Goal: Find specific page/section: Find specific page/section

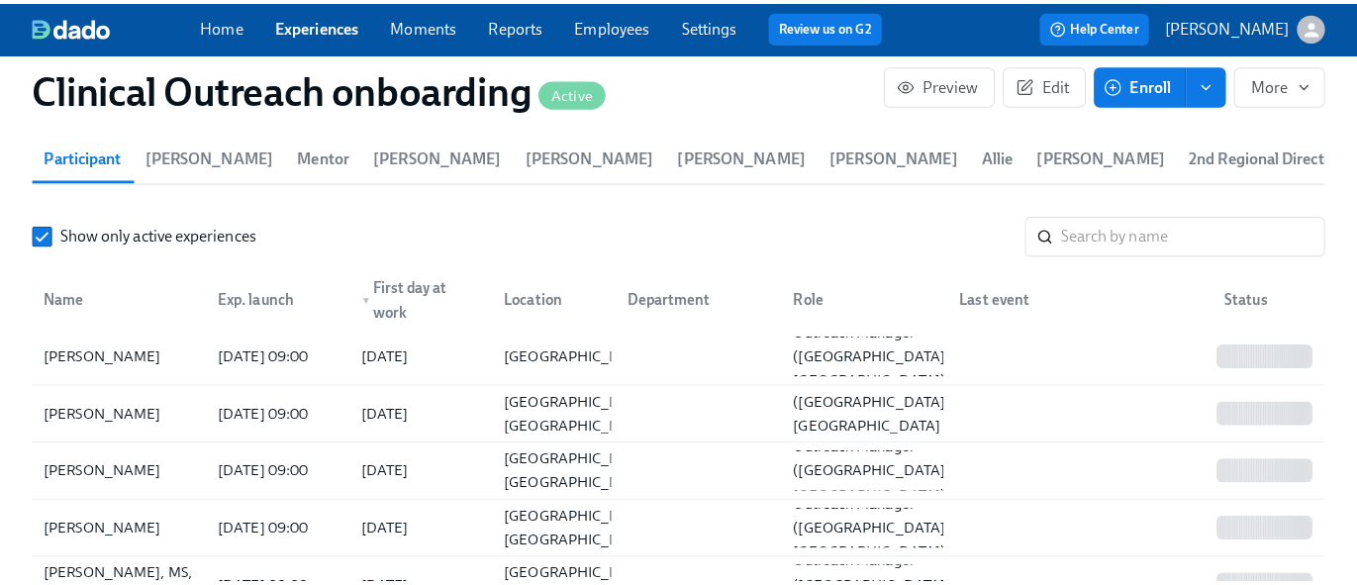
scroll to position [2830, 0]
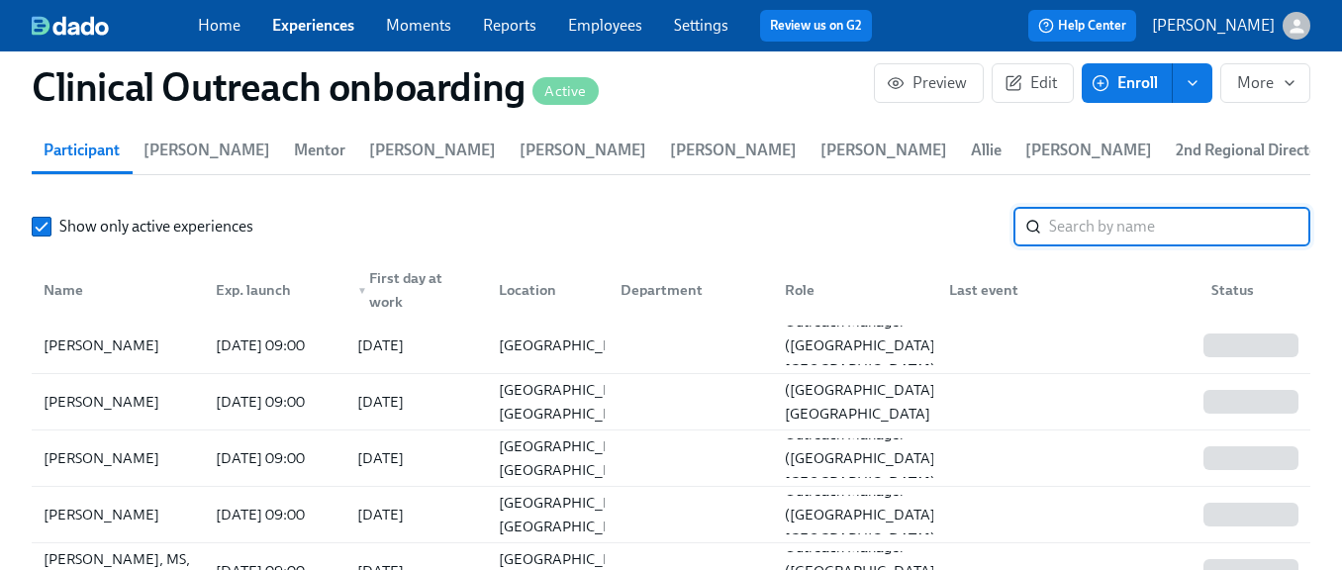
click at [1191, 238] on input "search" at bounding box center [1179, 227] width 261 height 40
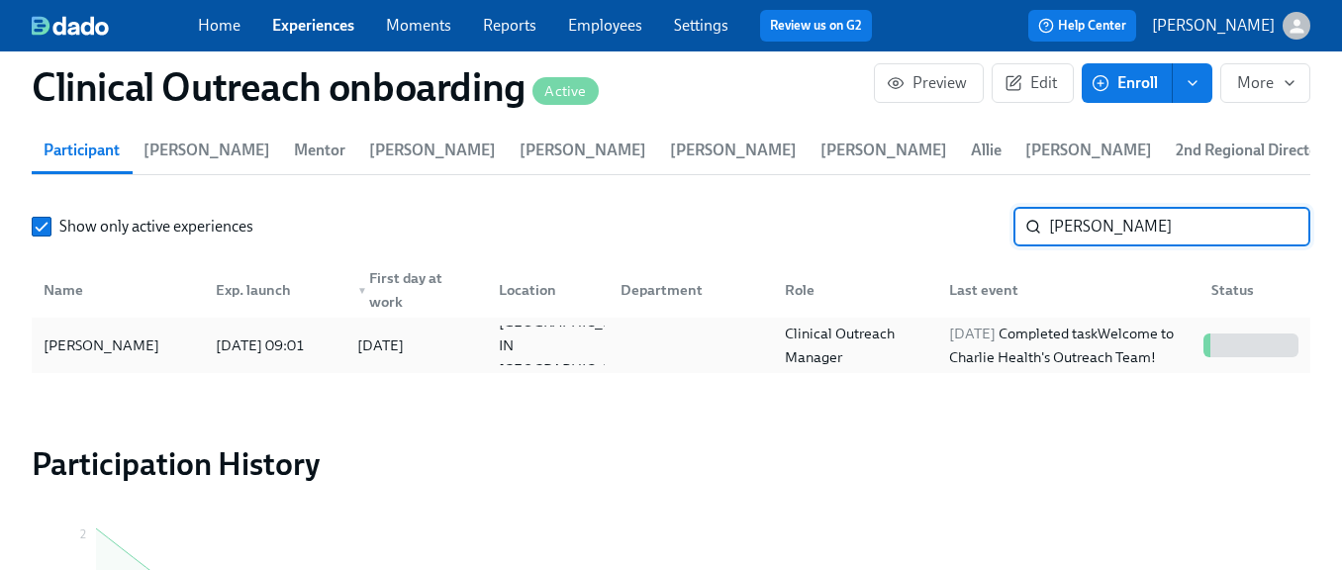
type input "[PERSON_NAME]"
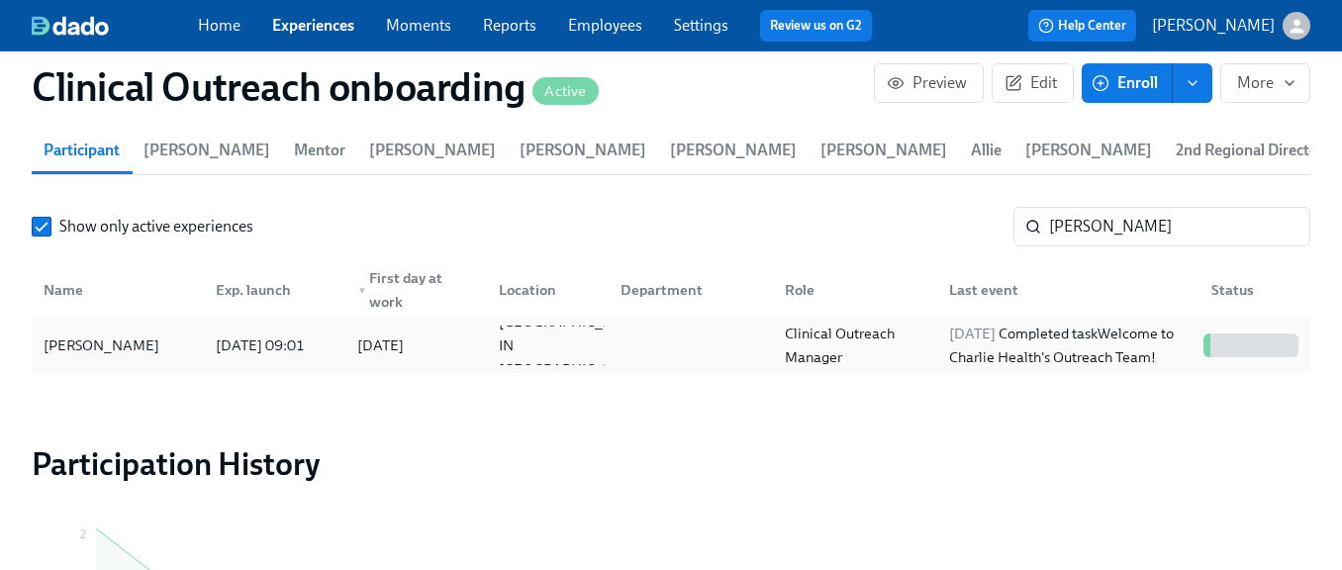
click at [114, 340] on div "[PERSON_NAME]" at bounding box center [102, 346] width 132 height 24
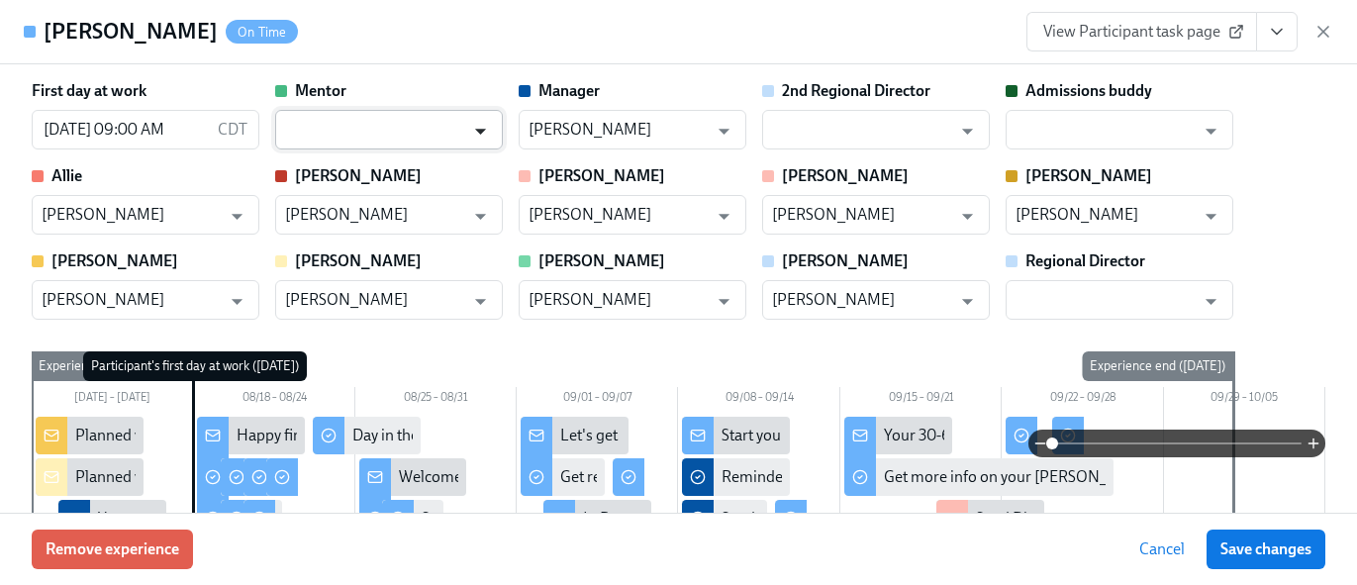
click at [471, 134] on icon "Open" at bounding box center [480, 131] width 27 height 27
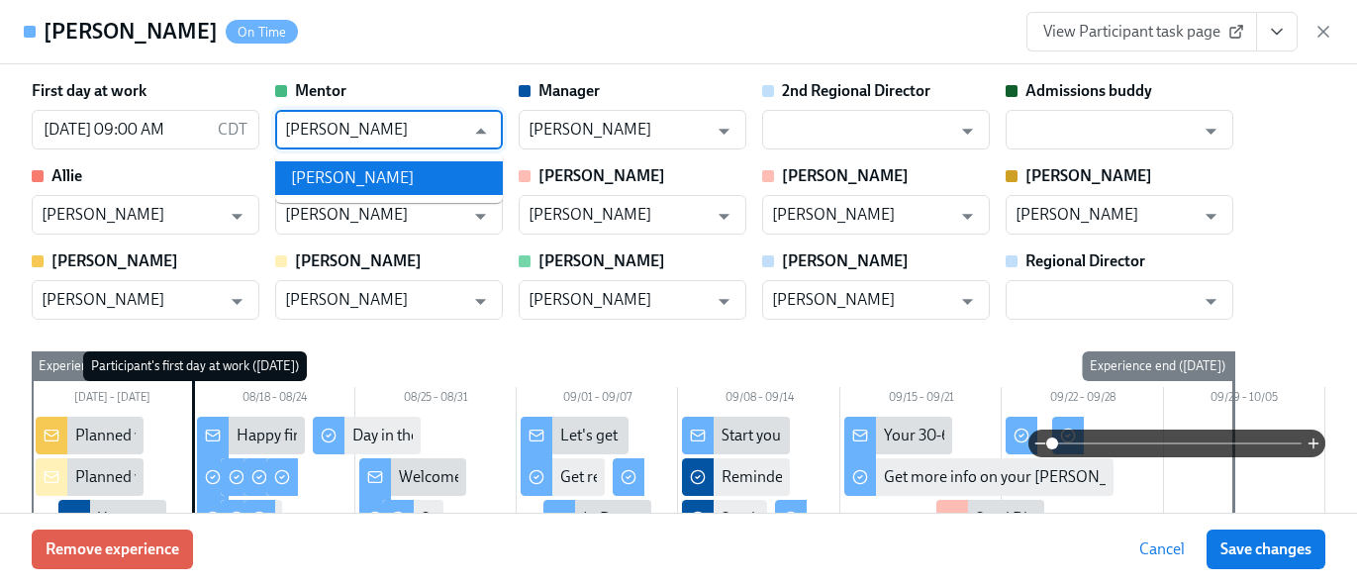
click at [397, 175] on li "[PERSON_NAME]" at bounding box center [389, 178] width 228 height 34
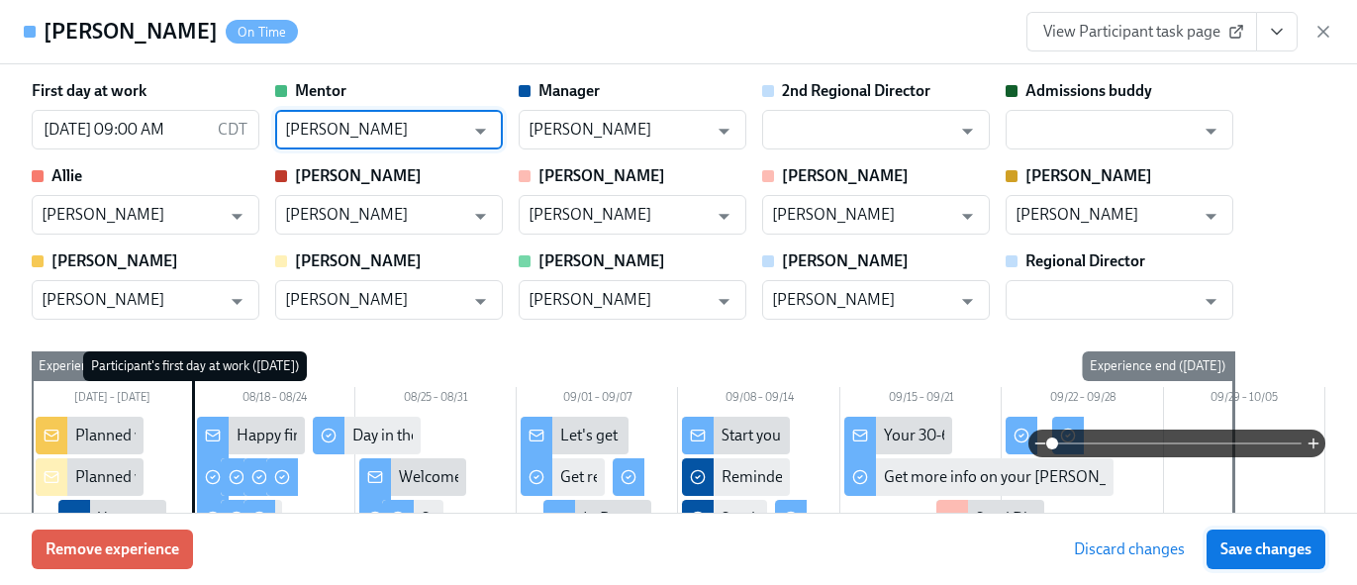
type input "[PERSON_NAME]"
click at [1246, 549] on span "Save changes" at bounding box center [1266, 549] width 91 height 20
type input "[PERSON_NAME]"
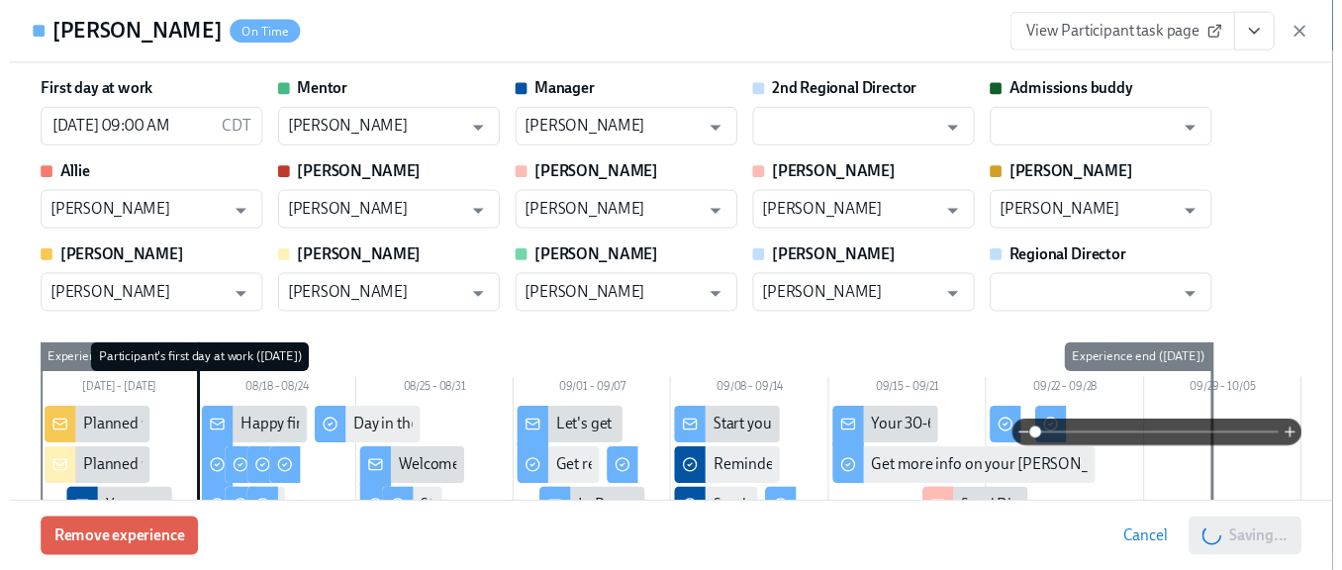
scroll to position [0, 22791]
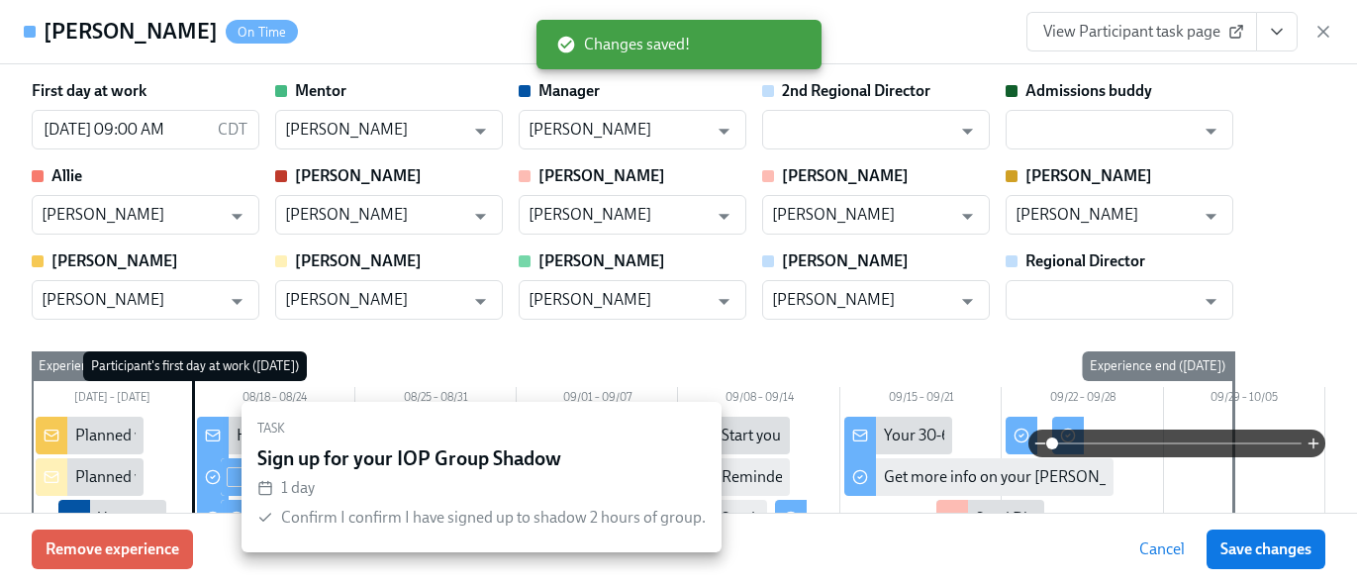
drag, startPoint x: 1235, startPoint y: 550, endPoint x: 24, endPoint y: 49, distance: 1311.5
click at [1235, 550] on span "Save changes" at bounding box center [1266, 549] width 91 height 20
click at [1323, 26] on icon "button" at bounding box center [1324, 32] width 20 height 20
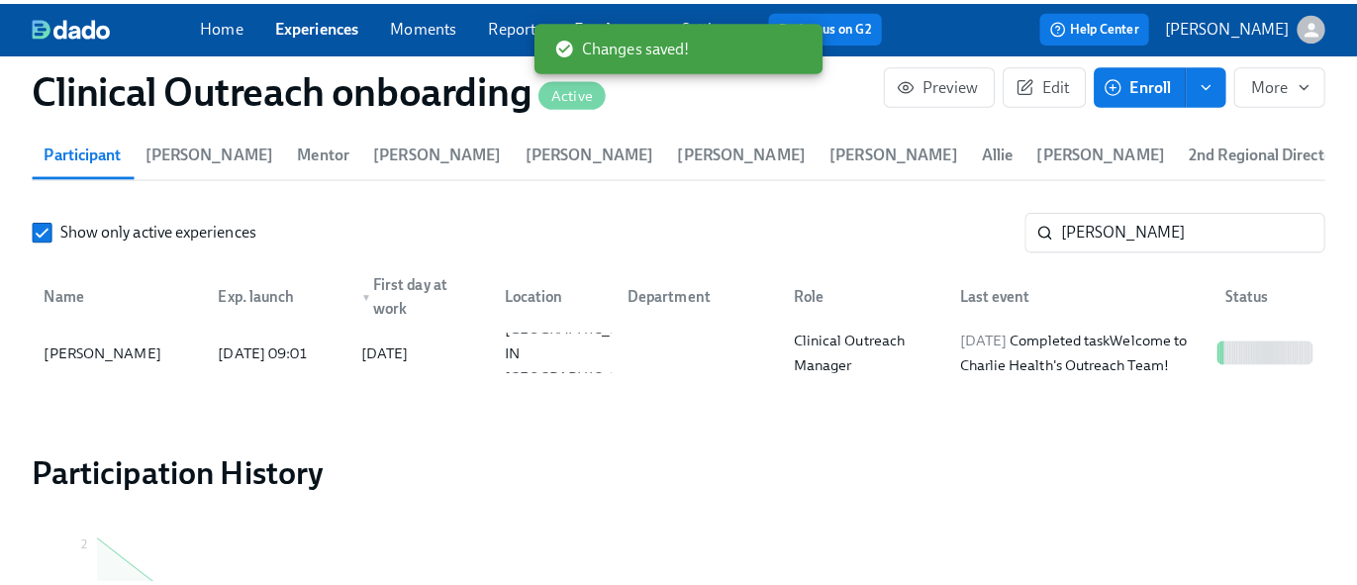
scroll to position [0, 22776]
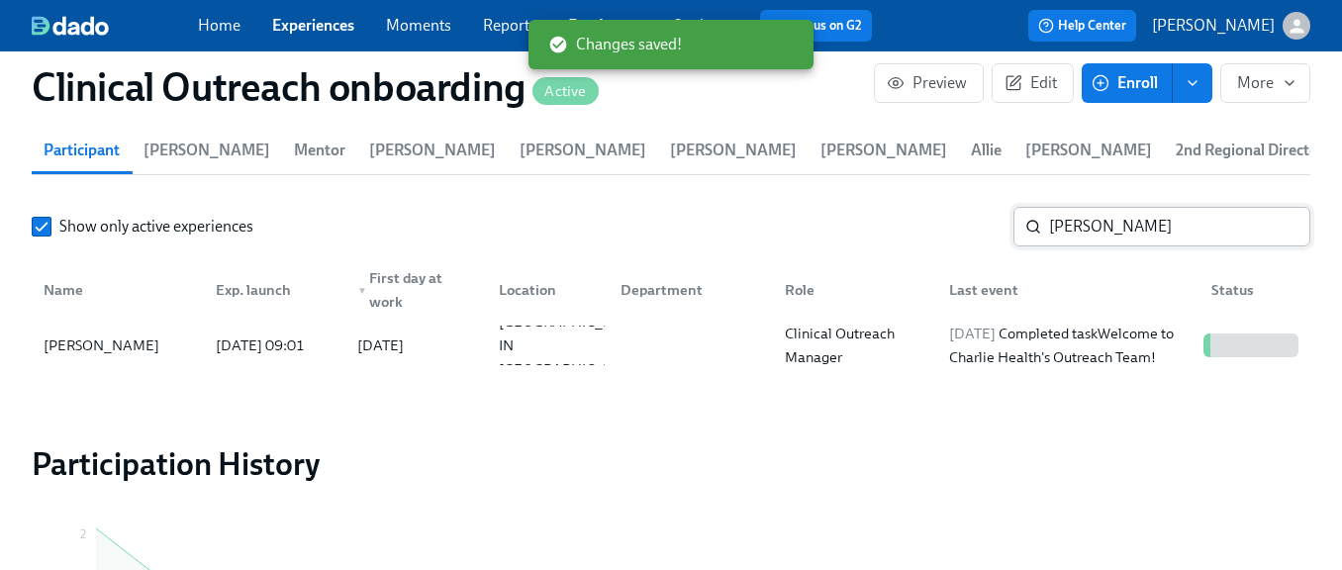
click at [1144, 215] on input "[PERSON_NAME]" at bounding box center [1179, 227] width 261 height 40
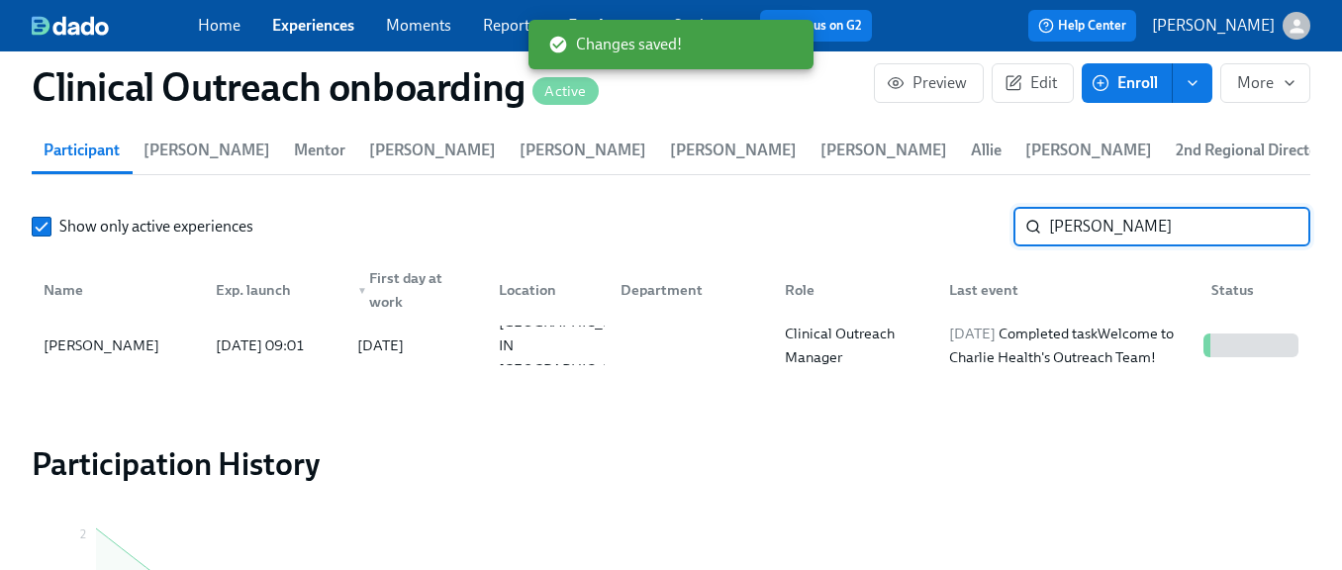
click at [1144, 215] on input "[PERSON_NAME]" at bounding box center [1179, 227] width 261 height 40
type input "madison"
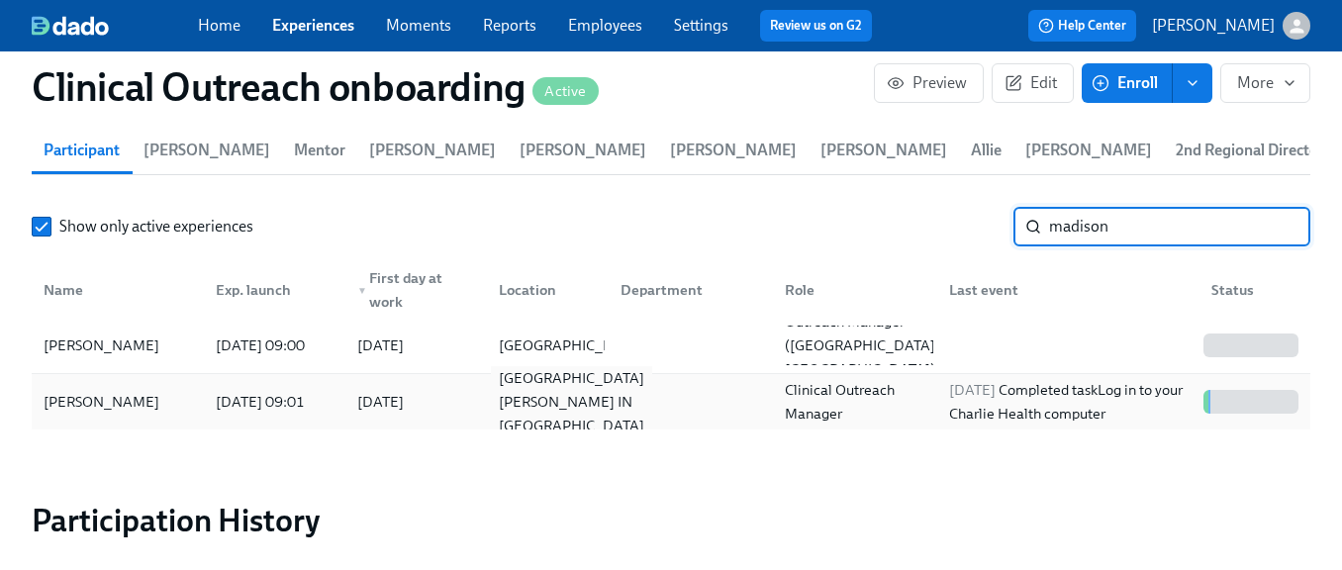
click at [552, 401] on div "[GEOGRAPHIC_DATA][PERSON_NAME] IN [GEOGRAPHIC_DATA]" at bounding box center [571, 401] width 161 height 71
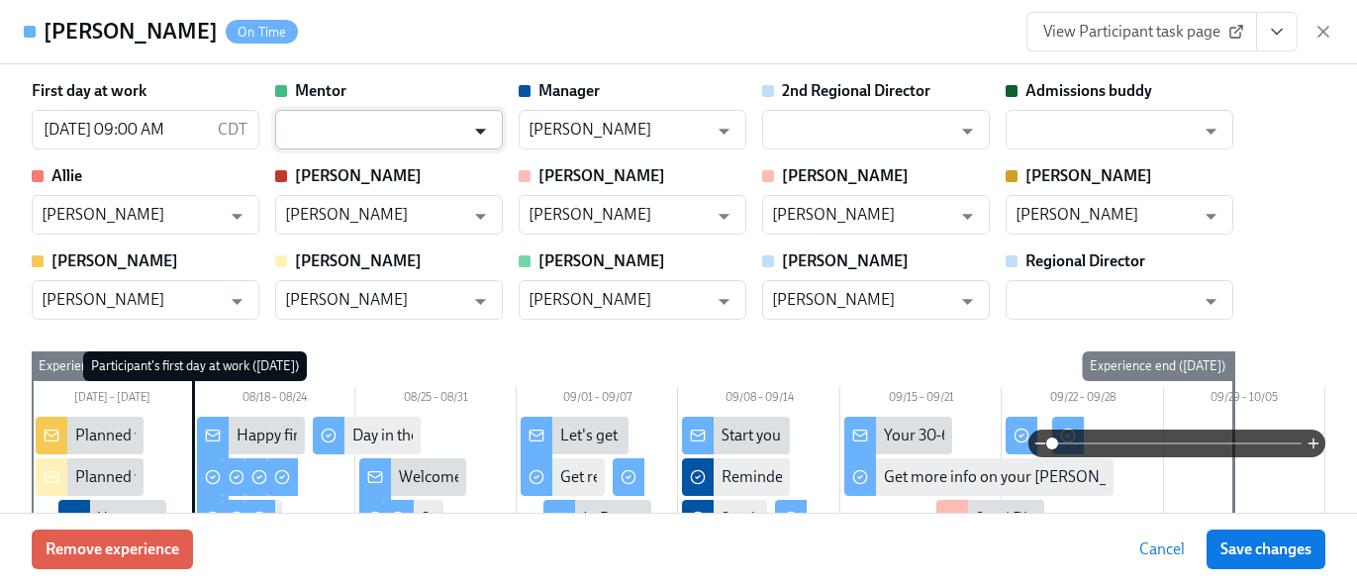
click at [478, 134] on icon "Open" at bounding box center [480, 131] width 27 height 27
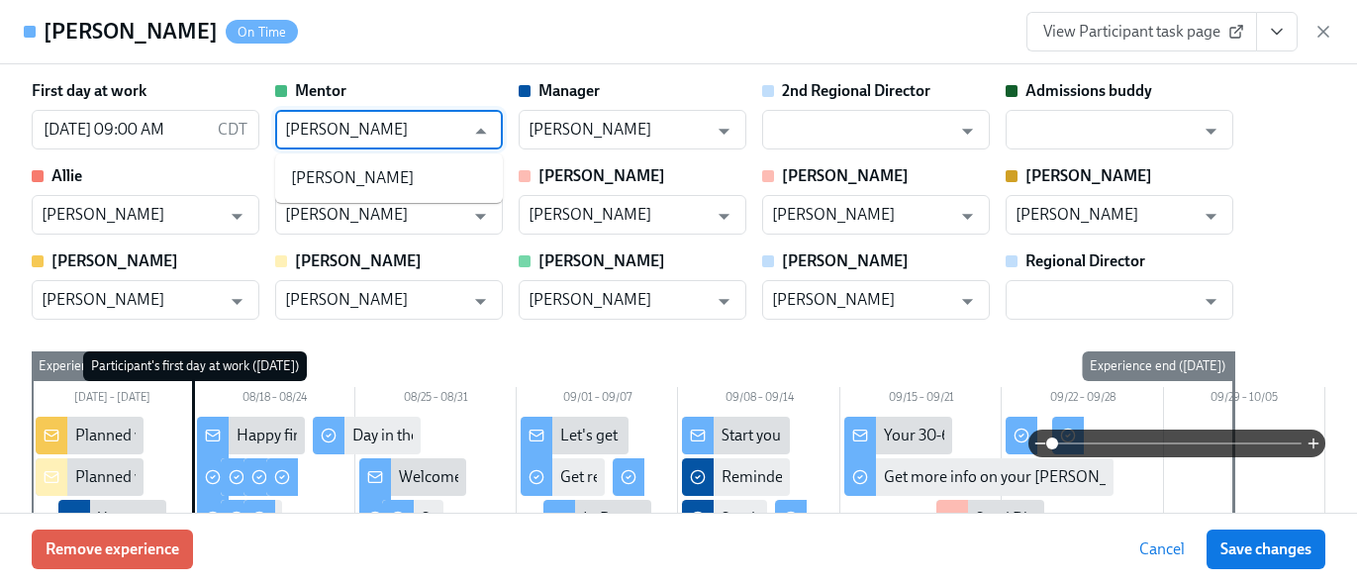
click at [373, 189] on li "[PERSON_NAME]" at bounding box center [389, 178] width 228 height 34
type input "[PERSON_NAME]"
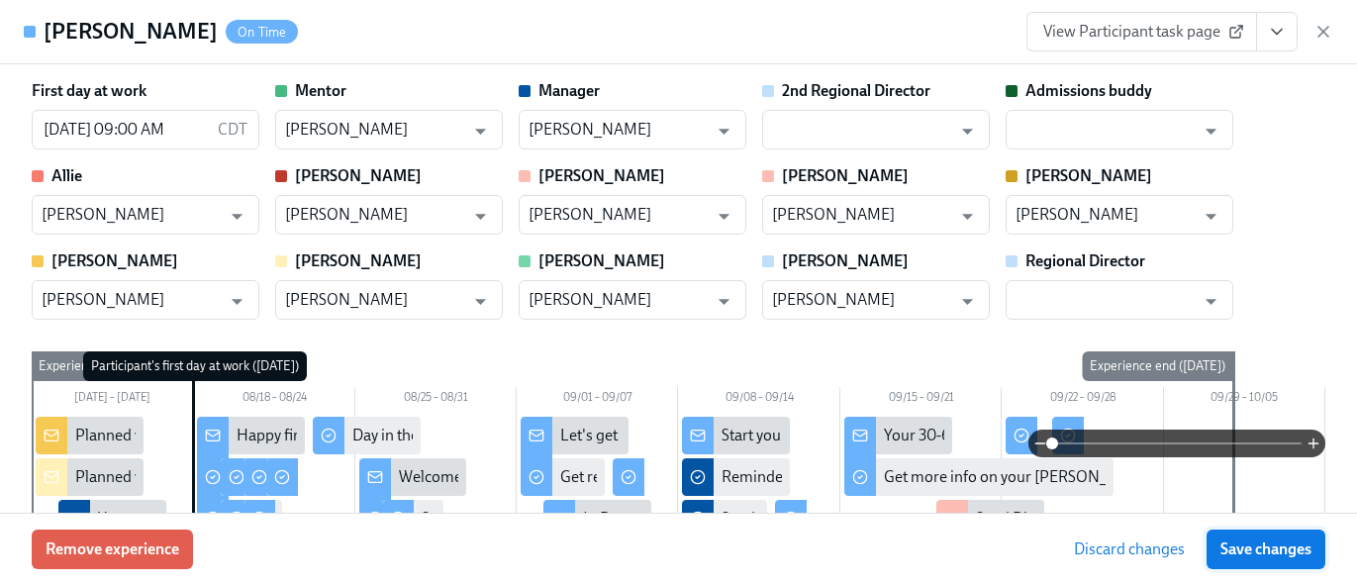
click at [1254, 553] on span "Save changes" at bounding box center [1266, 549] width 91 height 20
type input "[PERSON_NAME]"
